Goal: Information Seeking & Learning: Learn about a topic

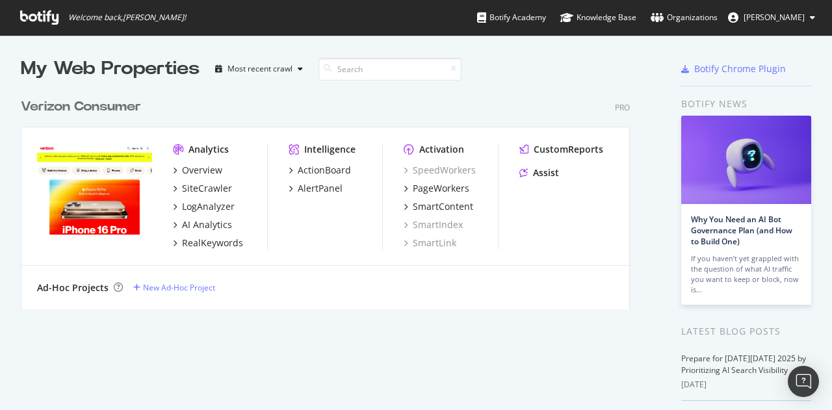
scroll to position [400, 812]
click at [200, 174] on div "Overview" at bounding box center [202, 170] width 40 height 13
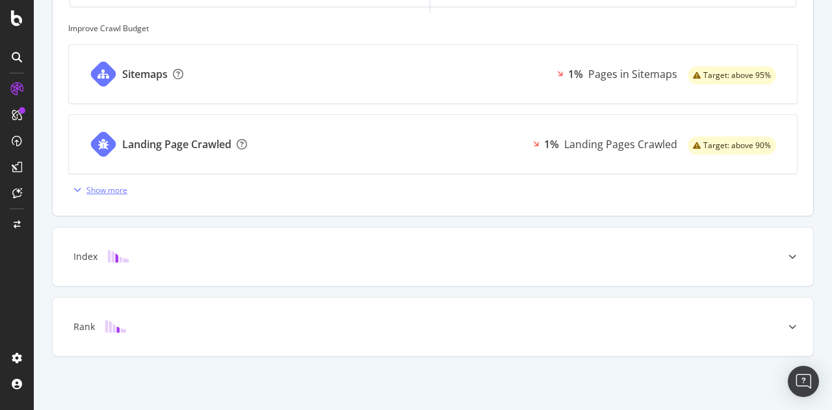
scroll to position [494, 0]
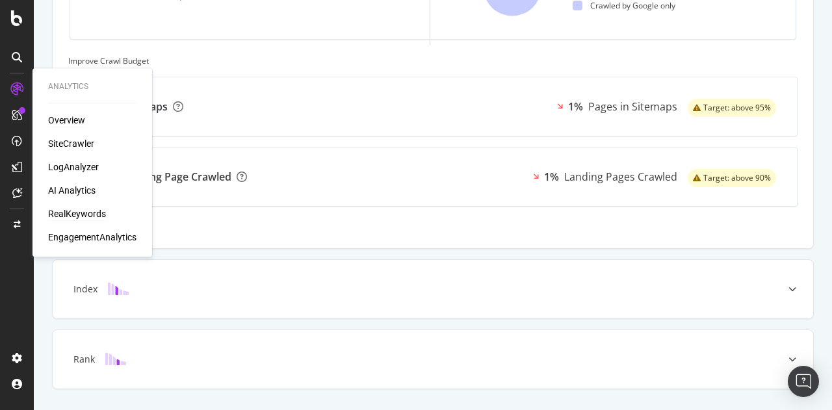
click at [68, 210] on div "RealKeywords" at bounding box center [77, 213] width 58 height 13
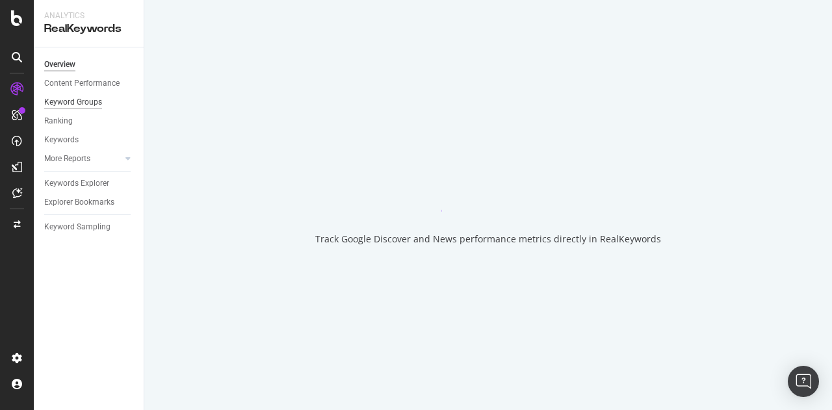
click at [77, 99] on div "Keyword Groups" at bounding box center [73, 103] width 58 height 14
